Goal: Information Seeking & Learning: Learn about a topic

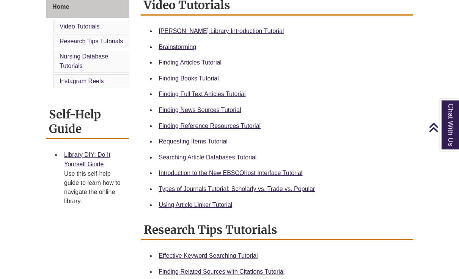
scroll to position [218, 0]
click at [204, 80] on link "Finding Books Tutorial" at bounding box center [189, 78] width 60 height 6
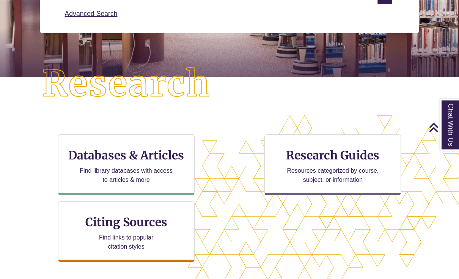
scroll to position [143, 0]
click at [154, 164] on div "Databases & Articles Find library databases with access to articles & more" at bounding box center [126, 164] width 137 height 61
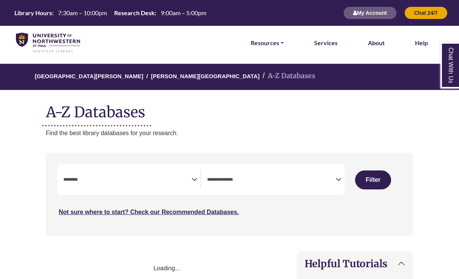
select select "Database Subject Filter"
select select "Database Types Filter"
select select "Database Subject Filter"
select select "Database Types Filter"
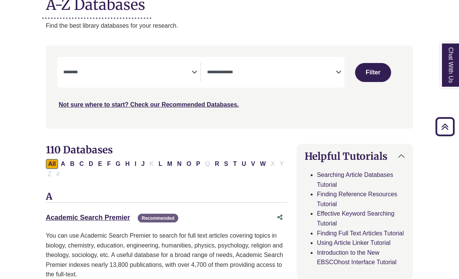
scroll to position [107, 0]
click at [197, 64] on div "**********" at bounding box center [131, 72] width 137 height 19
click at [195, 72] on icon "Search filters" at bounding box center [195, 70] width 6 height 11
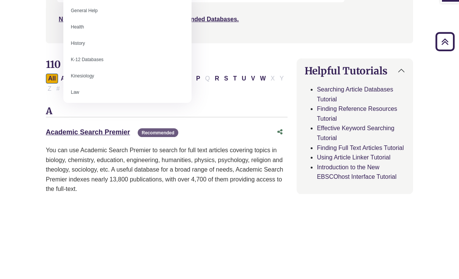
scroll to position [323, 0]
select select "*****"
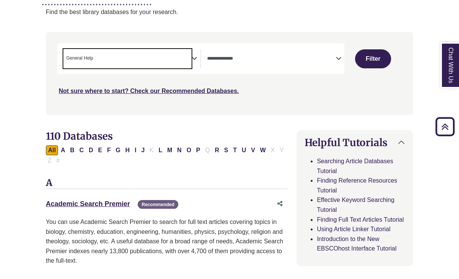
scroll to position [115, 0]
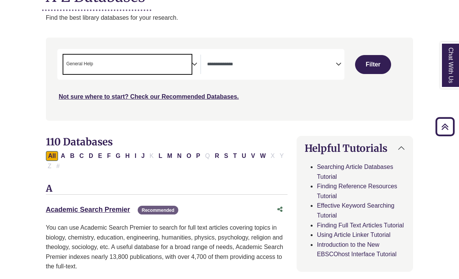
click at [341, 60] on icon "Search filters" at bounding box center [339, 62] width 6 height 11
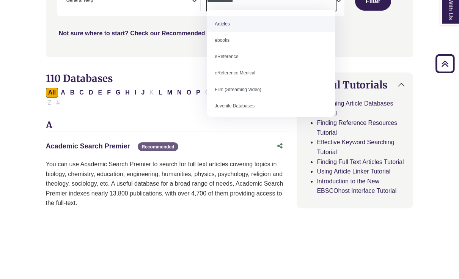
scroll to position [0, 0]
select select "*****"
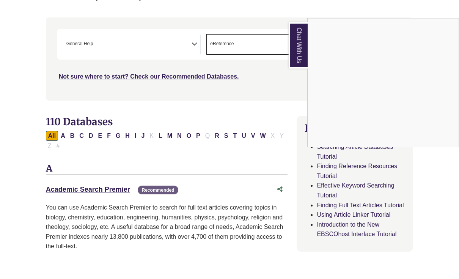
click at [298, 55] on link "Chat With Us" at bounding box center [298, 65] width 19 height 46
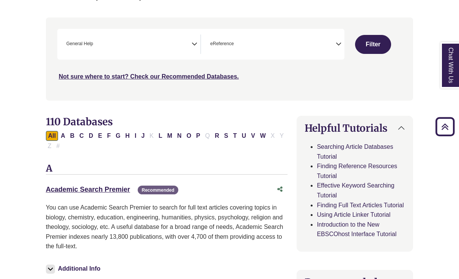
click at [376, 39] on button "Filter" at bounding box center [373, 44] width 36 height 19
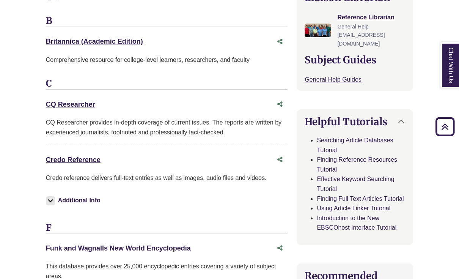
scroll to position [292, 0]
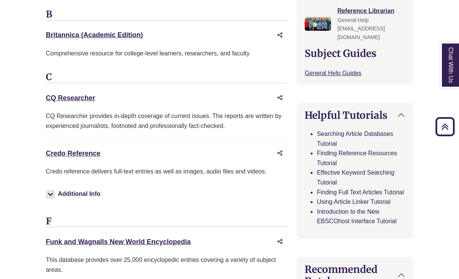
click at [90, 151] on link "Credo Reference This link opens in a new window" at bounding box center [73, 154] width 55 height 8
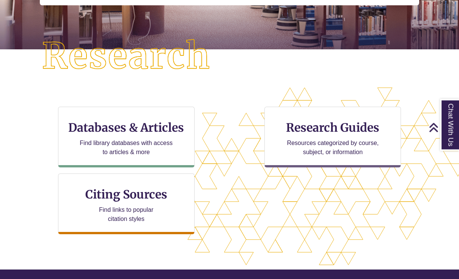
scroll to position [170, 0]
click at [143, 136] on div "Databases & Articles Find library databases with access to articles & more" at bounding box center [126, 137] width 137 height 61
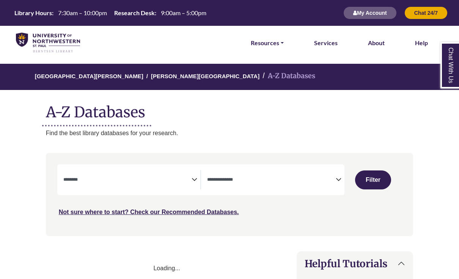
select select "Database Subject Filter"
select select "Database Types Filter"
select select "Database Subject Filter"
select select "Database Types Filter"
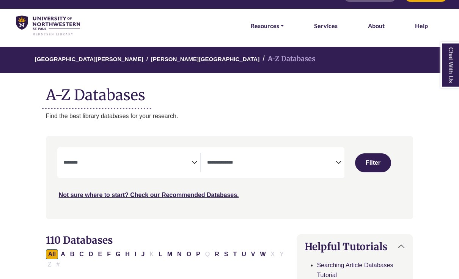
scroll to position [17, 0]
click at [85, 88] on h1 "A-Z Databases" at bounding box center [230, 91] width 368 height 23
click at [67, 57] on link "University of Northwestern - St. Paul" at bounding box center [89, 59] width 109 height 8
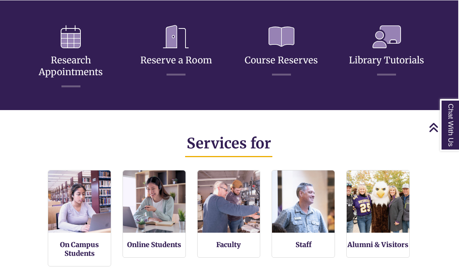
scroll to position [284, 395]
click at [185, 42] on icon at bounding box center [176, 36] width 38 height 35
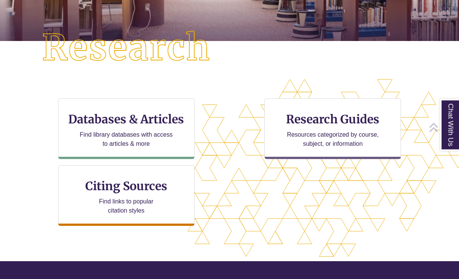
scroll to position [179, 0]
click at [142, 118] on h3 "Databases & Articles" at bounding box center [127, 119] width 124 height 14
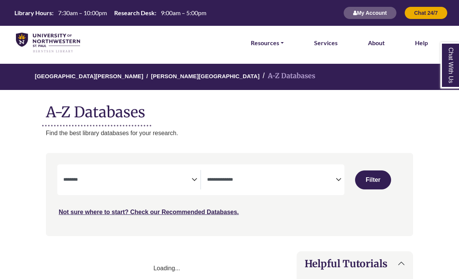
select select "Database Subject Filter"
select select "Database Types Filter"
select select "Database Subject Filter"
select select "Database Types Filter"
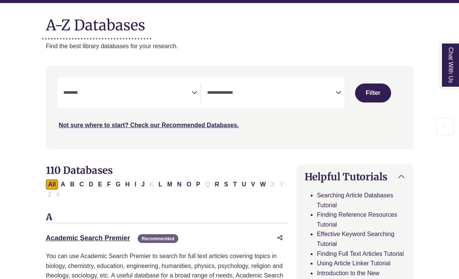
scroll to position [87, 0]
click at [192, 96] on icon "Search filters" at bounding box center [195, 91] width 6 height 11
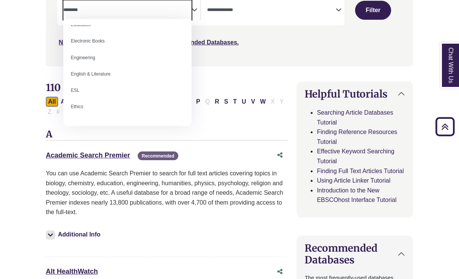
scroll to position [223, 0]
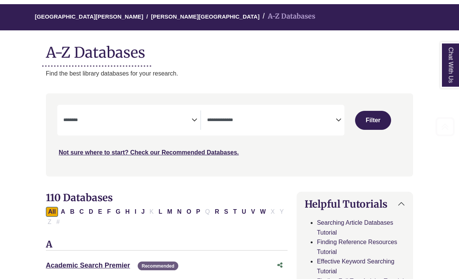
scroll to position [53, 0]
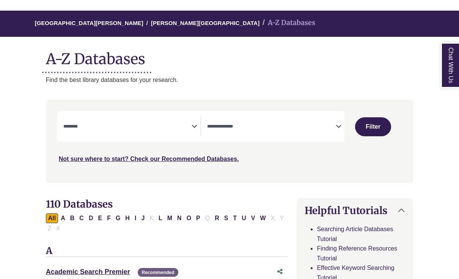
click at [119, 55] on h1 "A-Z Databases" at bounding box center [230, 55] width 368 height 23
click at [126, 66] on h1 "A-Z Databases" at bounding box center [230, 55] width 368 height 23
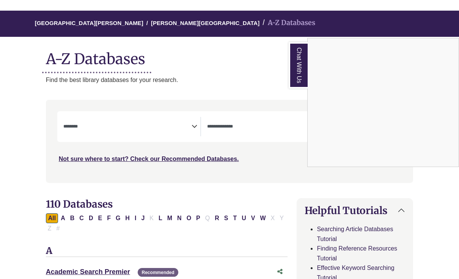
click at [106, 31] on div "Chat With Us" at bounding box center [229, 139] width 459 height 279
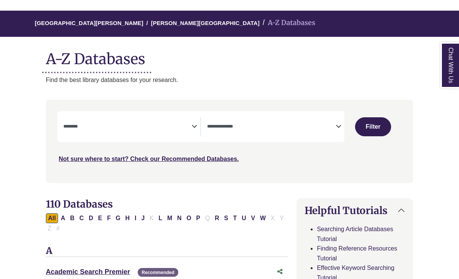
click at [111, 25] on link "[GEOGRAPHIC_DATA][PERSON_NAME]" at bounding box center [89, 23] width 109 height 8
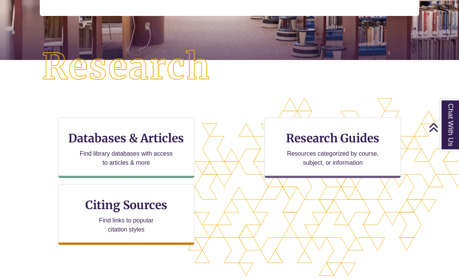
scroll to position [160, 0]
click at [164, 149] on p "Find library databases with access to articles & more" at bounding box center [126, 158] width 99 height 18
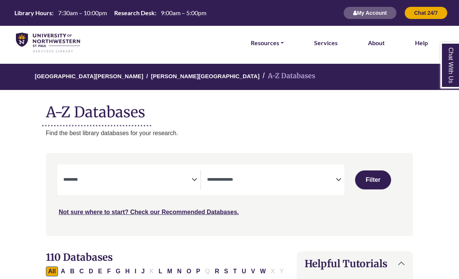
select select "Database Subject Filter"
select select "Database Types Filter"
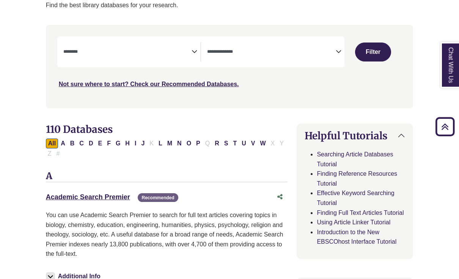
scroll to position [119, 0]
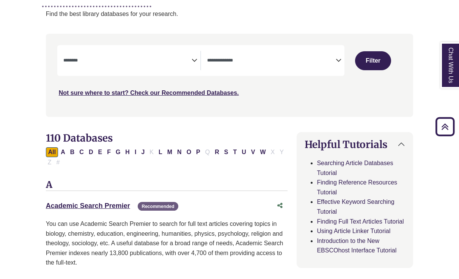
click at [194, 63] on icon "Search filters" at bounding box center [195, 59] width 6 height 11
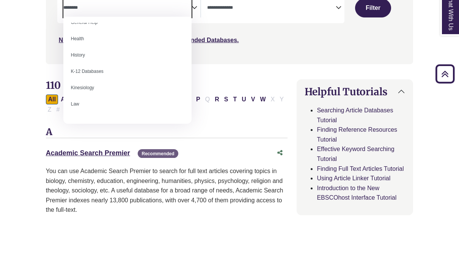
scroll to position [309, 0]
select select "*****"
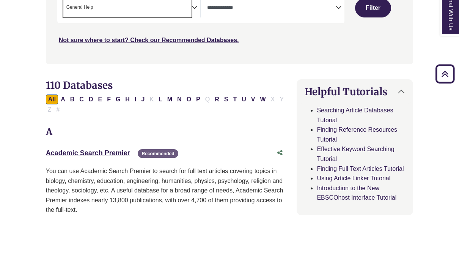
click at [375, 51] on button "Filter" at bounding box center [373, 60] width 36 height 19
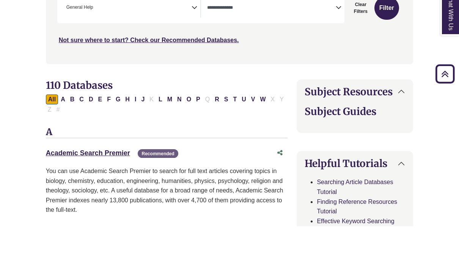
scroll to position [172, 0]
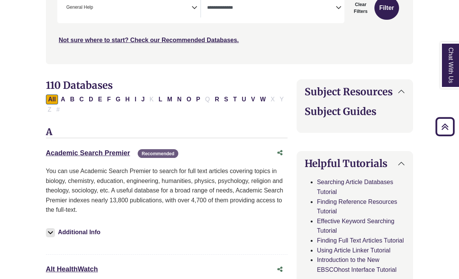
select select "Database Types Filter"
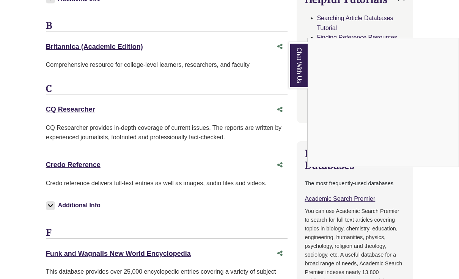
scroll to position [414, 0]
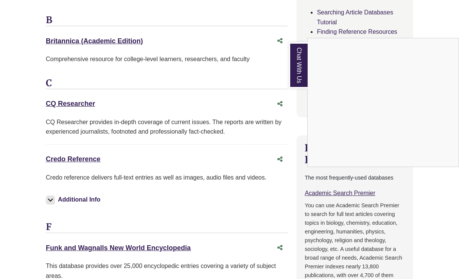
click at [302, 63] on link "Chat With Us" at bounding box center [298, 65] width 19 height 46
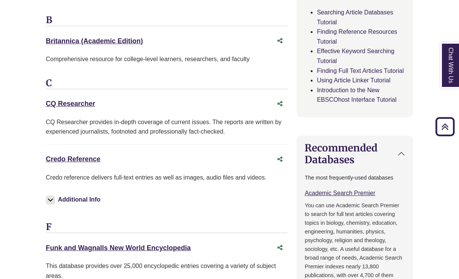
click at [69, 100] on link "CQ Researcher This link opens in a new window" at bounding box center [70, 104] width 49 height 8
